Goal: Find specific page/section: Find specific page/section

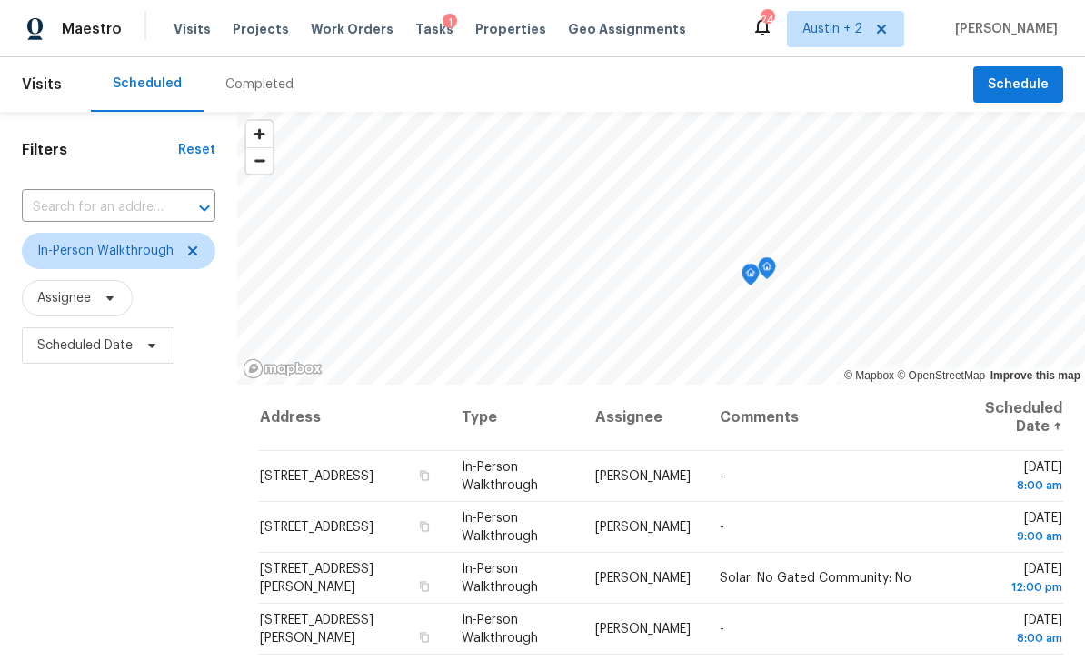
click at [503, 33] on span "Properties" at bounding box center [510, 29] width 71 height 18
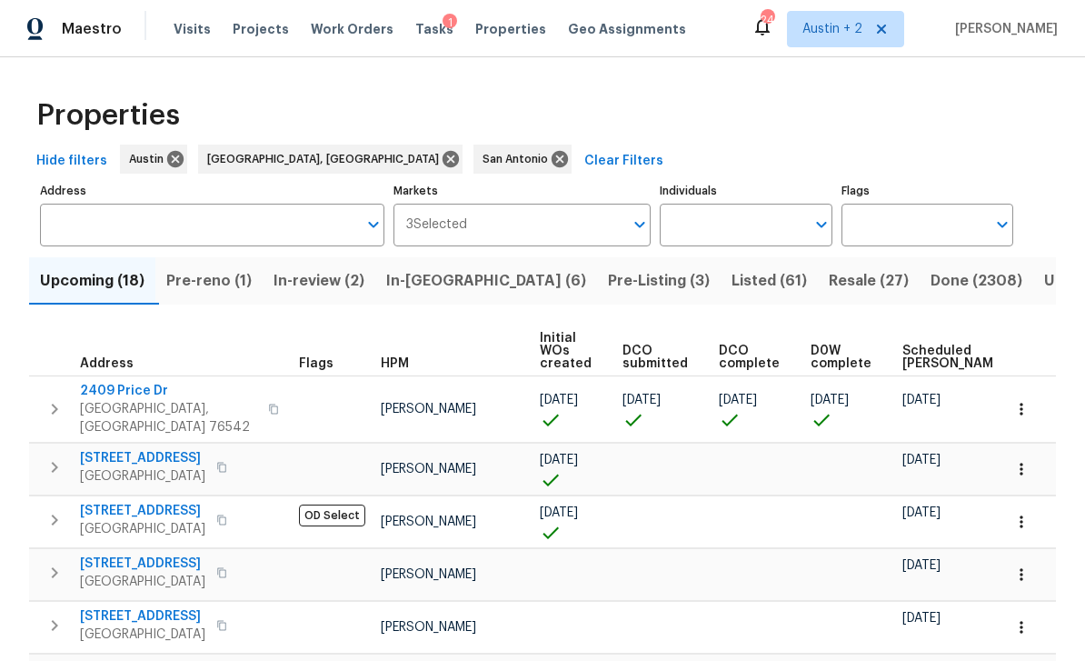
click at [597, 298] on button "Pre-Listing (3)" at bounding box center [659, 280] width 124 height 47
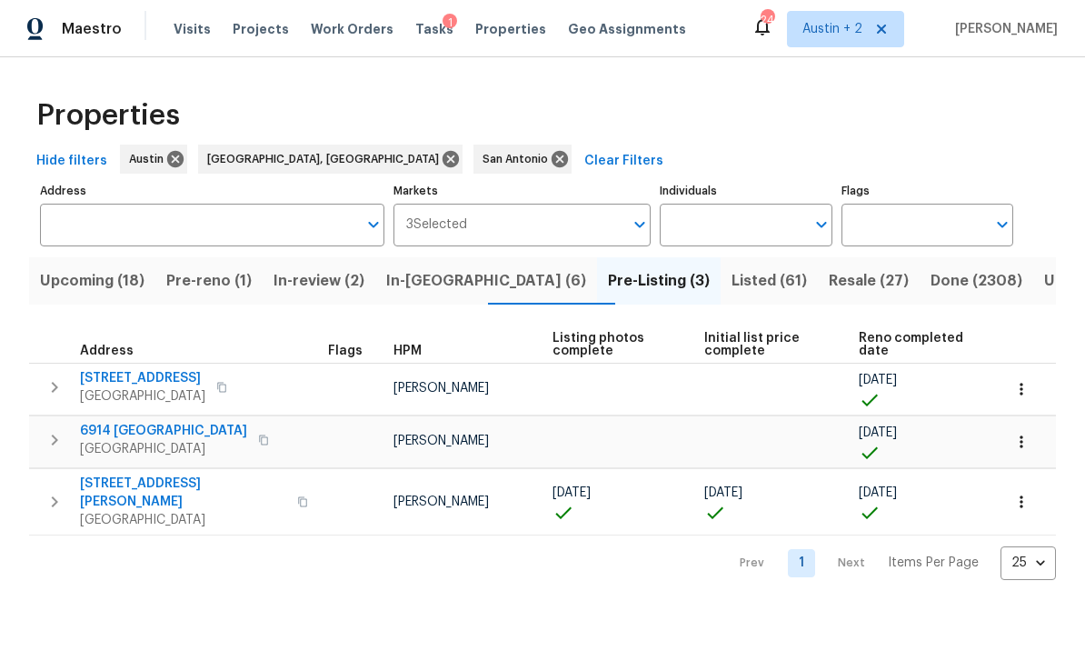
click at [123, 428] on span "6914 [GEOGRAPHIC_DATA]" at bounding box center [163, 431] width 167 height 18
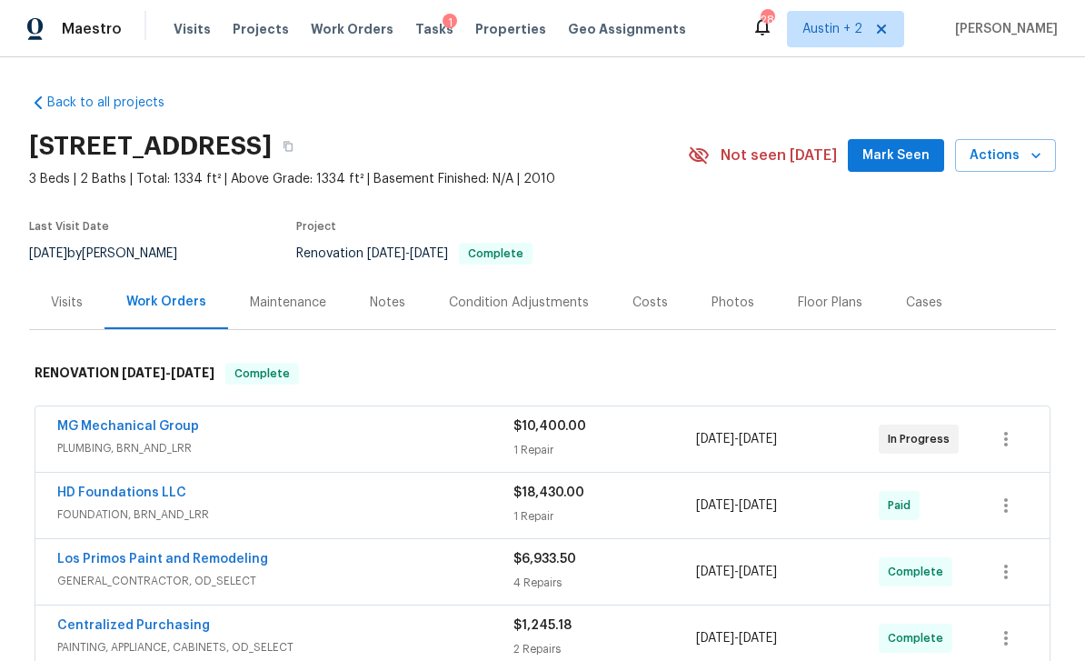
click at [903, 168] on button "Mark Seen" at bounding box center [896, 156] width 96 height 34
click at [655, 290] on div "Costs" at bounding box center [650, 302] width 79 height 54
